Goal: Task Accomplishment & Management: Use online tool/utility

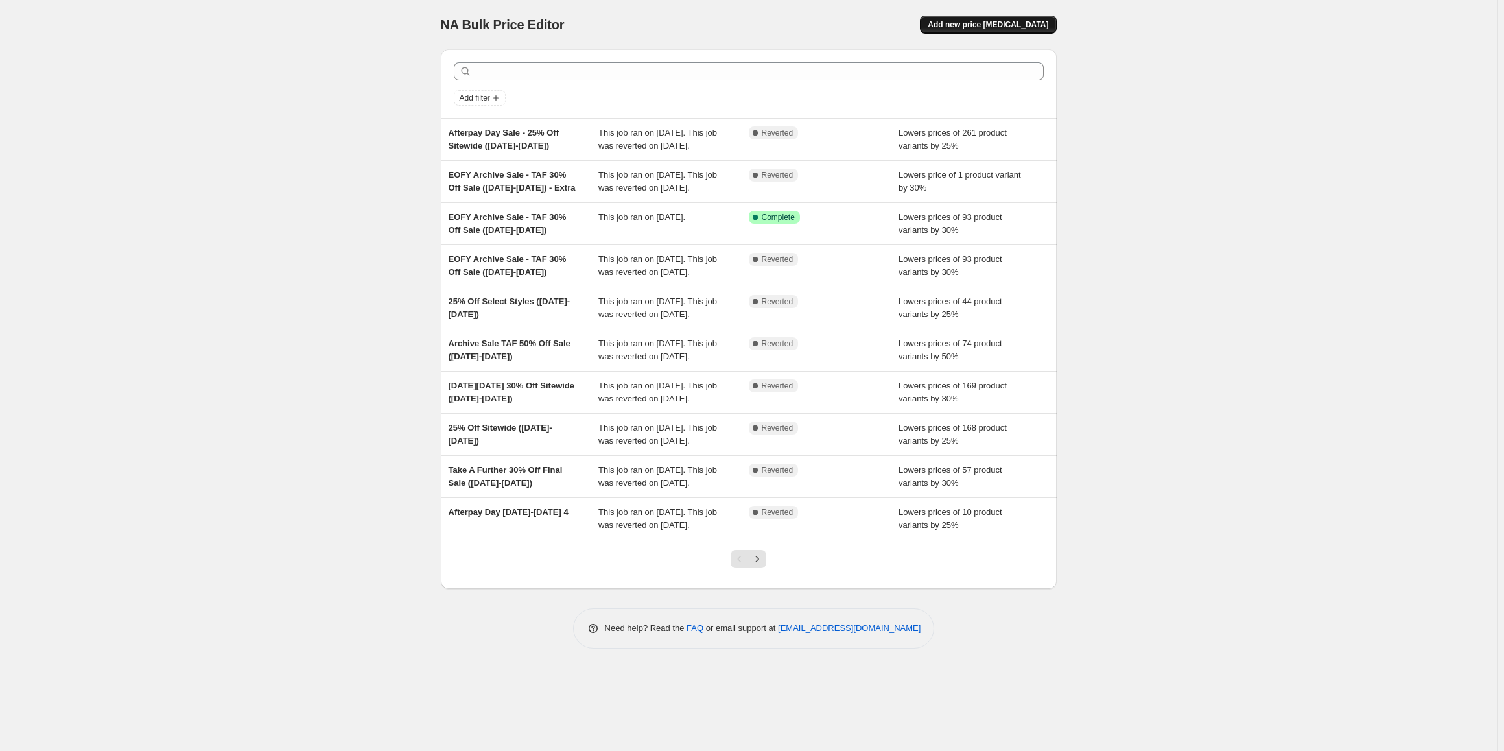
click at [979, 25] on span "Add new price [MEDICAL_DATA]" at bounding box center [987, 24] width 121 height 10
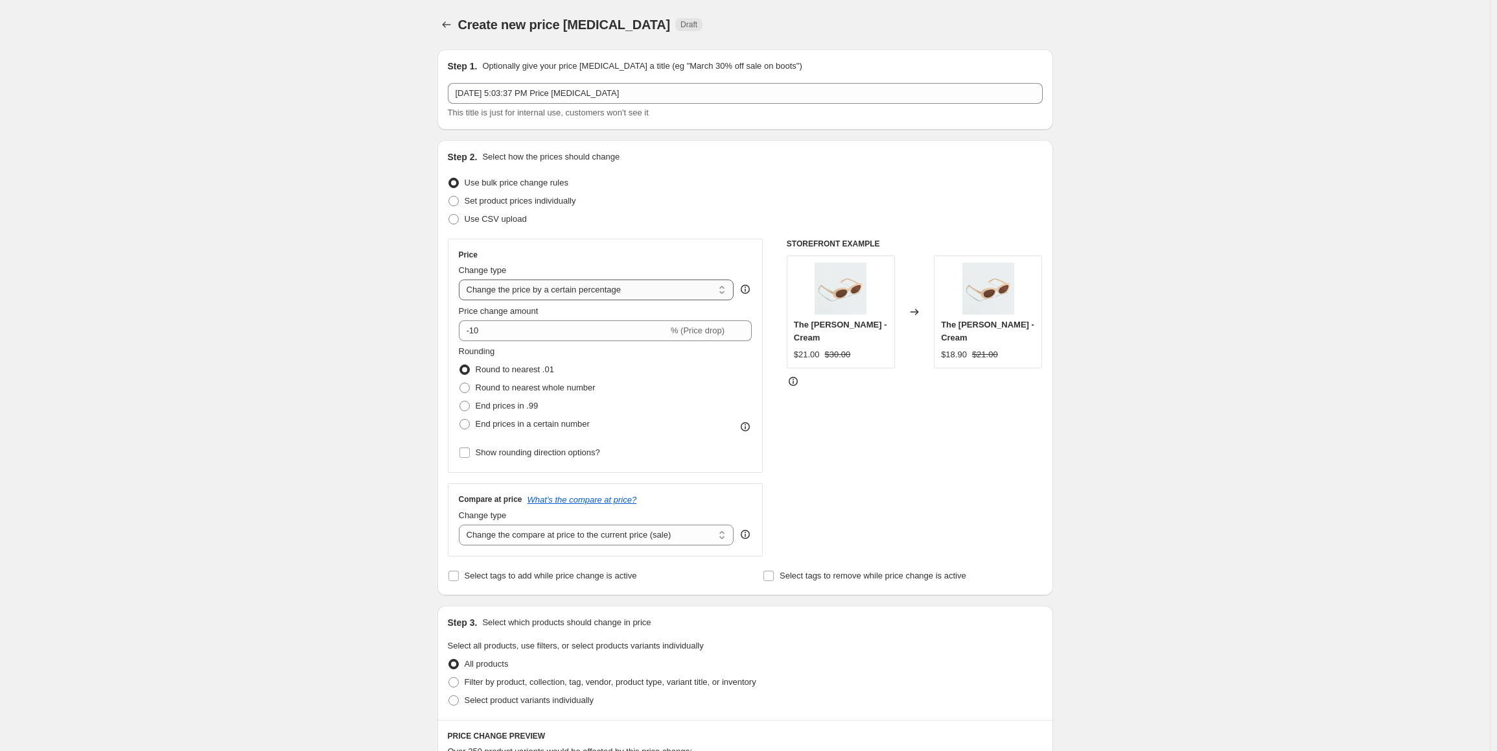
click at [602, 292] on select "Change the price to a certain amount Change the price by a certain amount Chang…" at bounding box center [596, 289] width 275 height 21
select select "to"
click at [461, 279] on select "Change the price to a certain amount Change the price by a certain amount Chang…" at bounding box center [596, 289] width 275 height 21
type input "80.00"
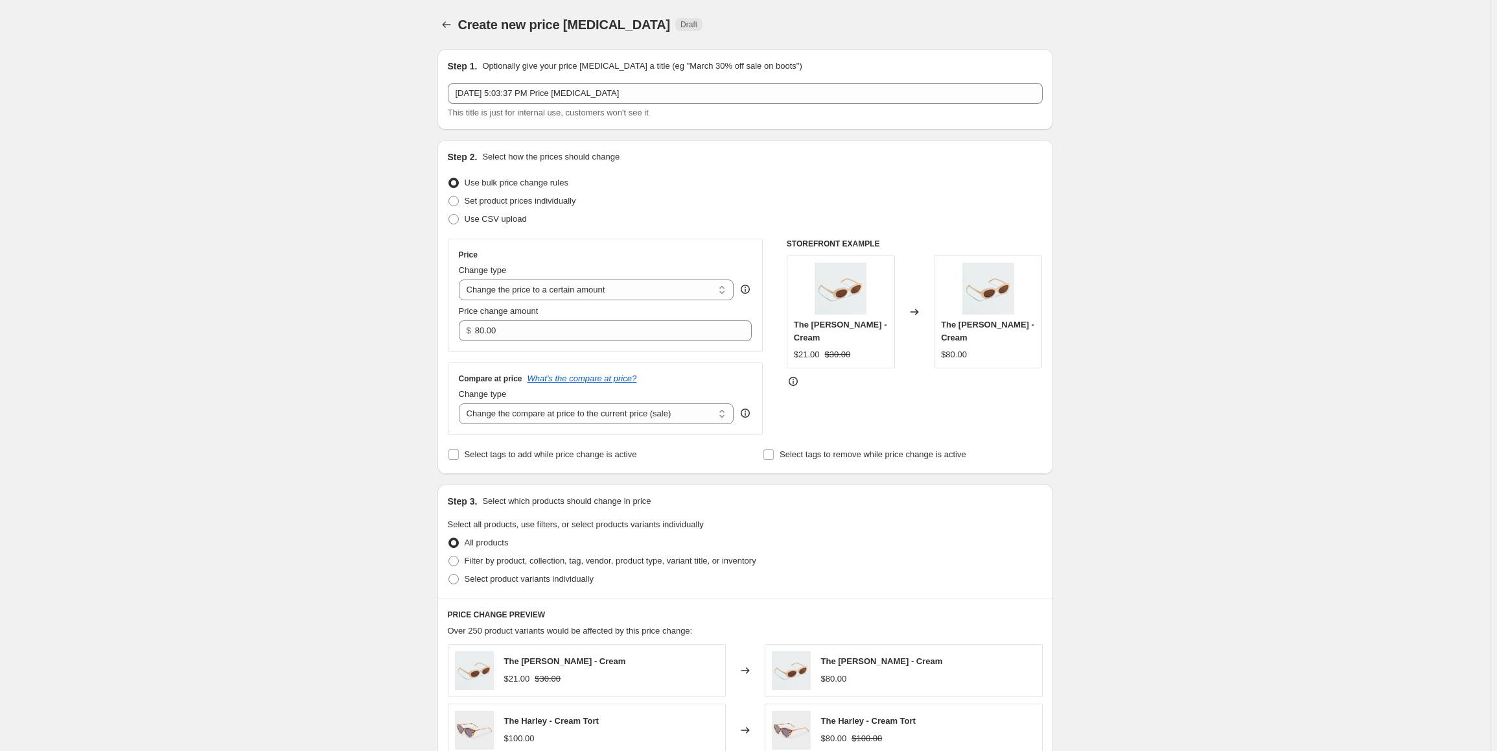
click at [408, 306] on div "Create new price [MEDICAL_DATA]. This page is ready Create new price [MEDICAL_D…" at bounding box center [745, 587] width 1490 height 1175
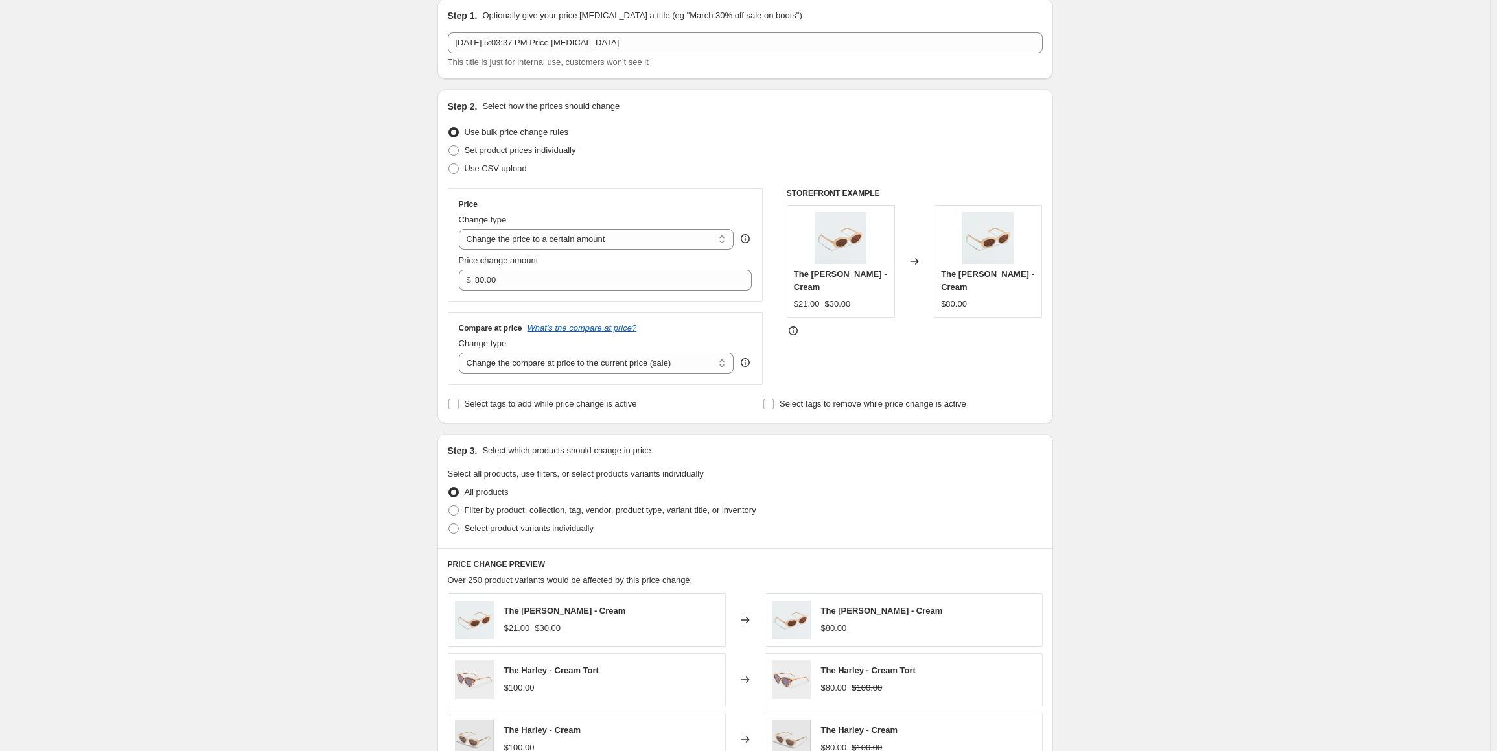
scroll to position [65, 0]
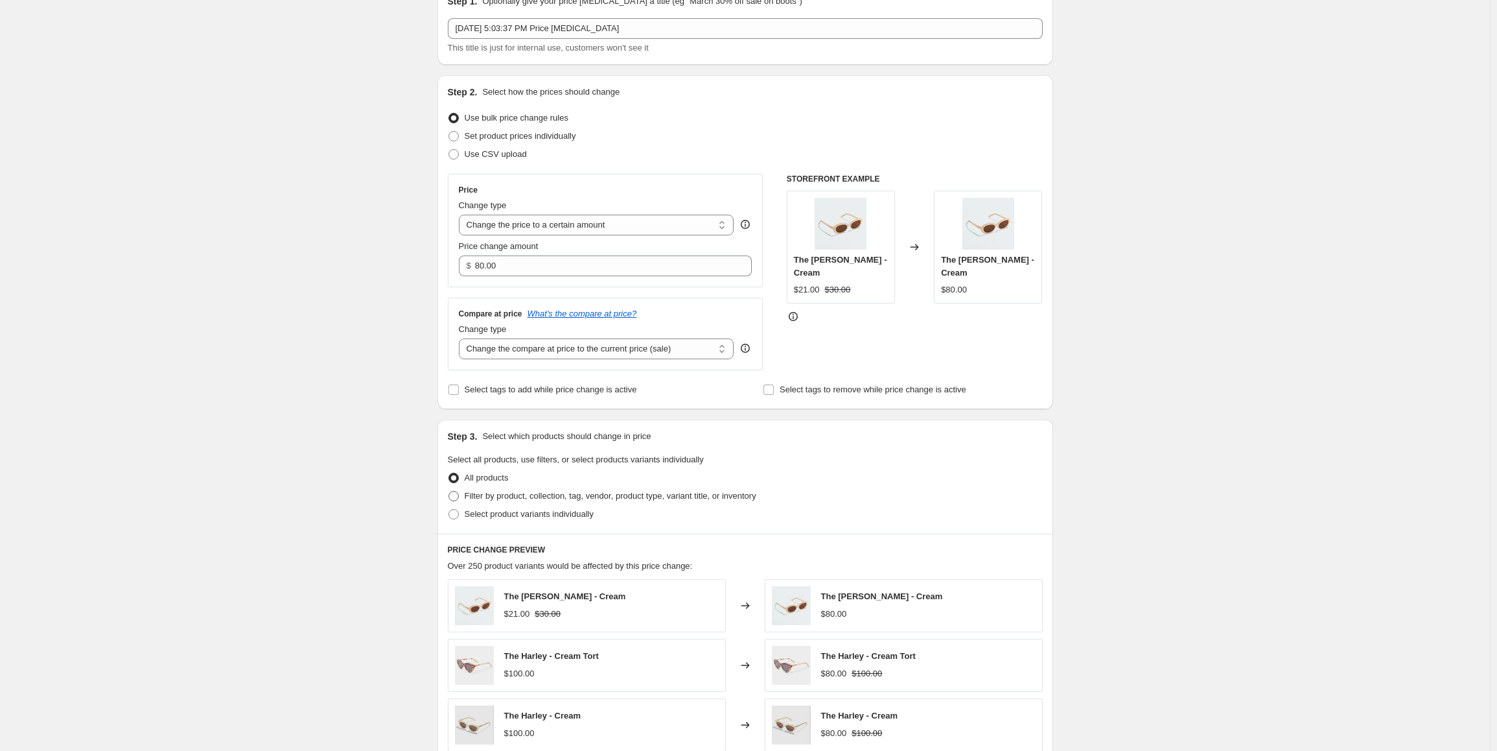
click at [557, 494] on span "Filter by product, collection, tag, vendor, product type, variant title, or inv…" at bounding box center [611, 496] width 292 height 10
click at [449, 491] on input "Filter by product, collection, tag, vendor, product type, variant title, or inv…" at bounding box center [448, 491] width 1 height 1
radio input "true"
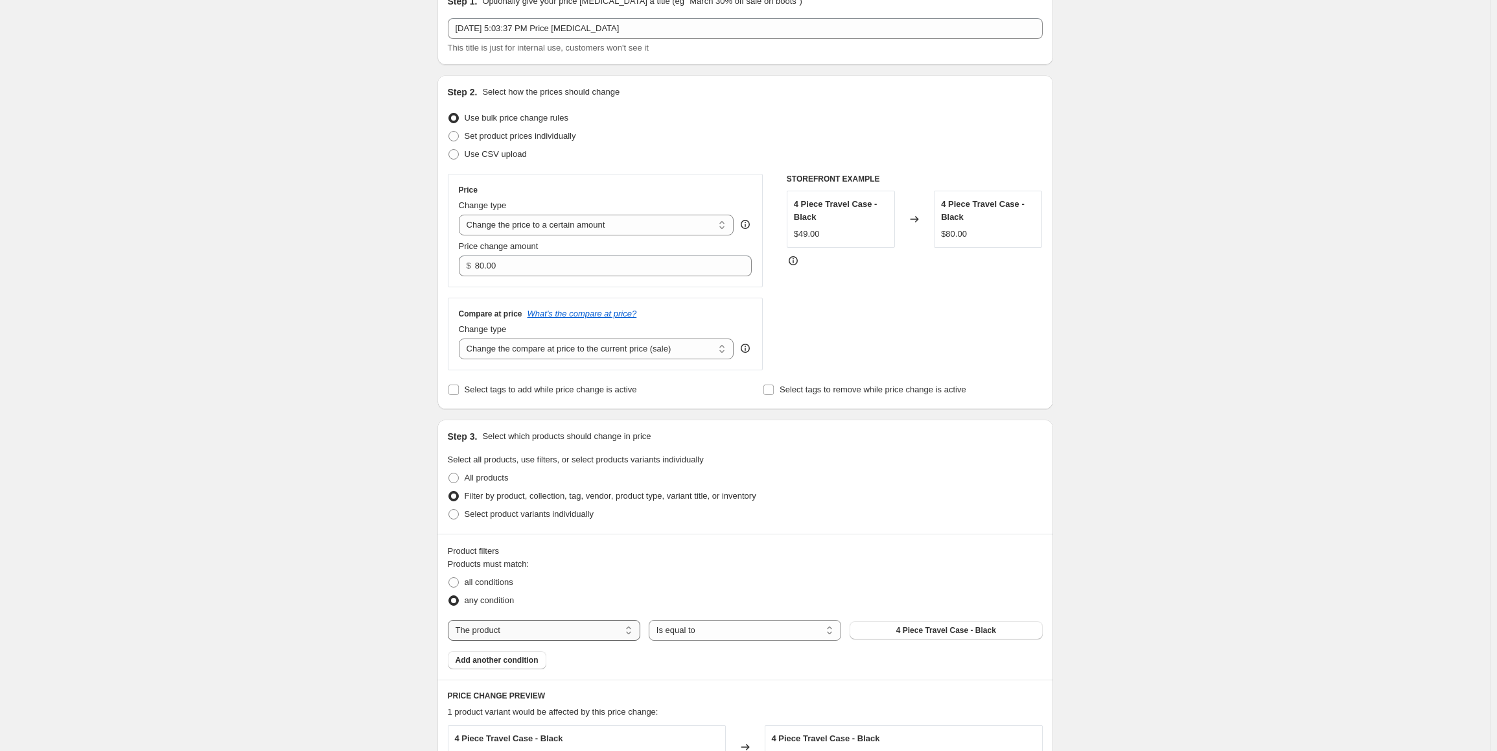
click at [530, 633] on select "The product The product's collection The product's tag The product's vendor The…" at bounding box center [544, 630] width 192 height 21
select select "tag"
drag, startPoint x: 358, startPoint y: 385, endPoint x: 275, endPoint y: 735, distance: 359.7
click at [358, 385] on div "Create new price [MEDICAL_DATA]. This page is ready Create new price [MEDICAL_D…" at bounding box center [745, 595] width 1490 height 1321
